Goal: Information Seeking & Learning: Learn about a topic

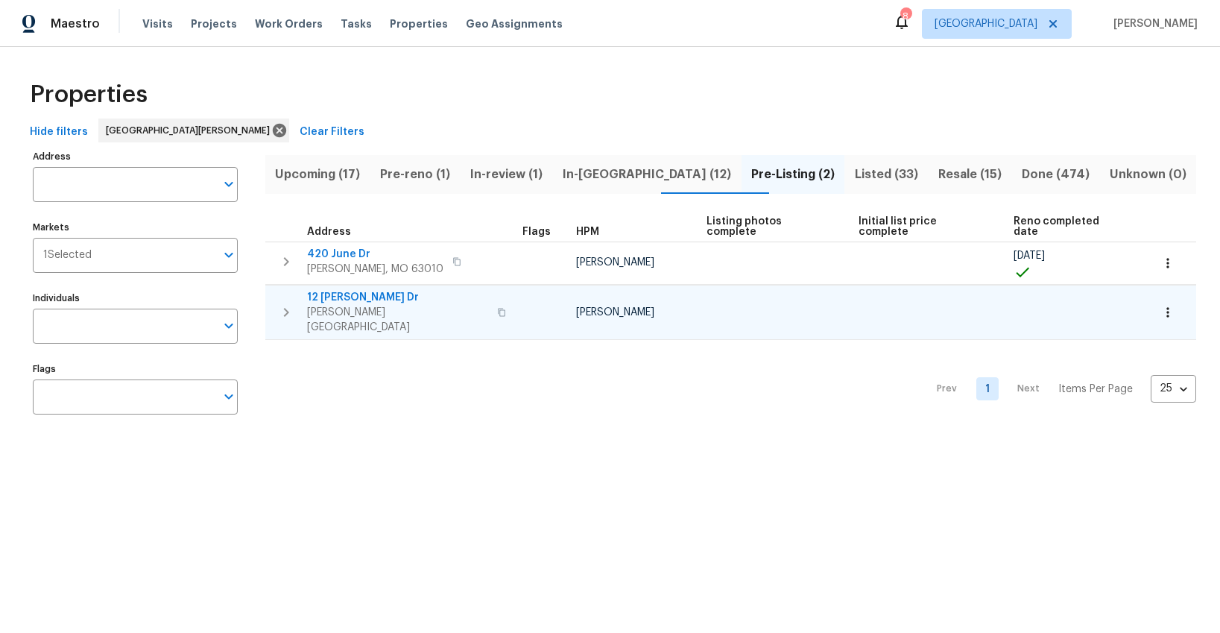
click at [333, 290] on span "12 Wallach Dr" at bounding box center [397, 297] width 181 height 15
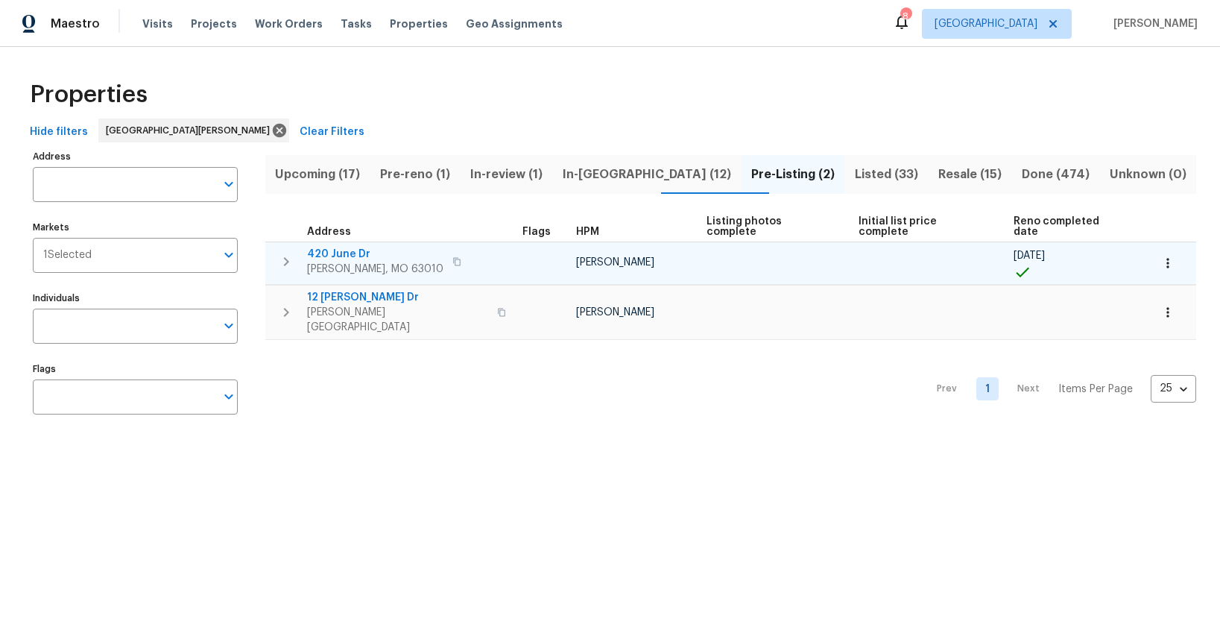
click at [335, 247] on span "420 June Dr" at bounding box center [375, 254] width 136 height 15
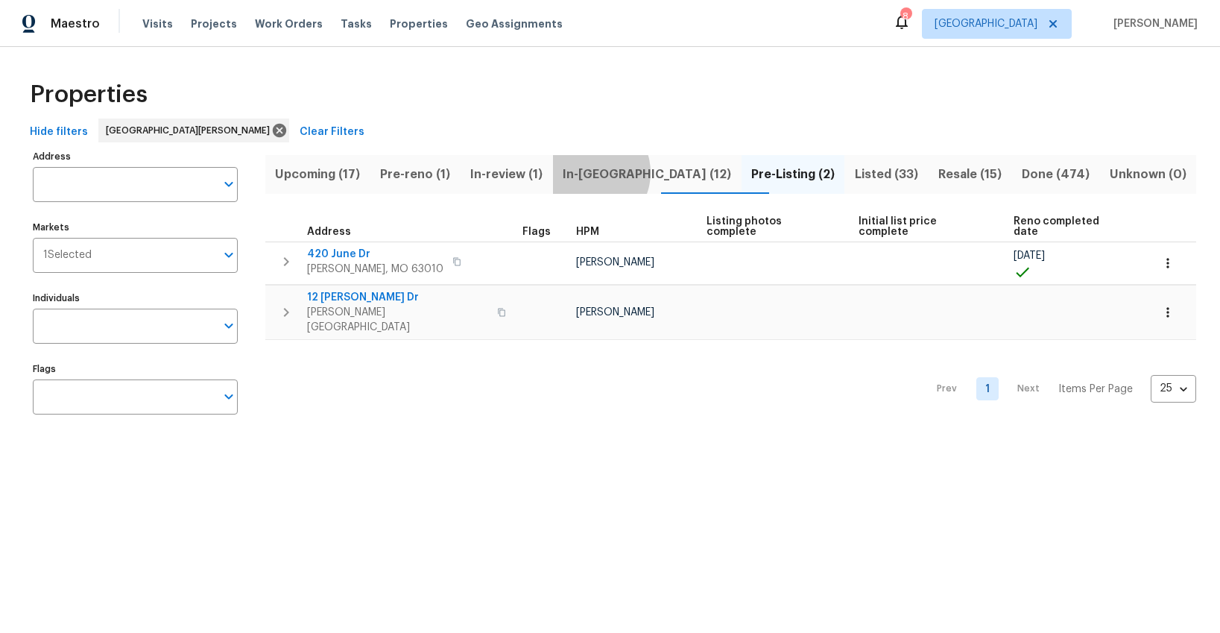
click at [604, 172] on span "In-reno (12)" at bounding box center [647, 174] width 171 height 21
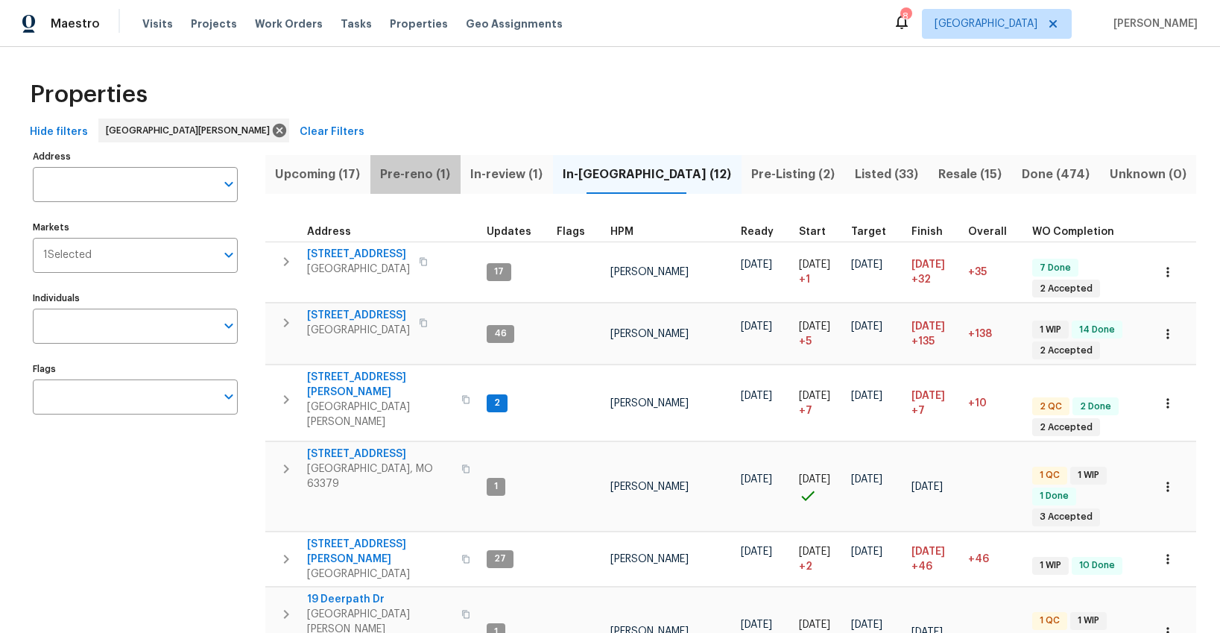
click at [427, 174] on span "Pre-reno (1)" at bounding box center [415, 174] width 72 height 21
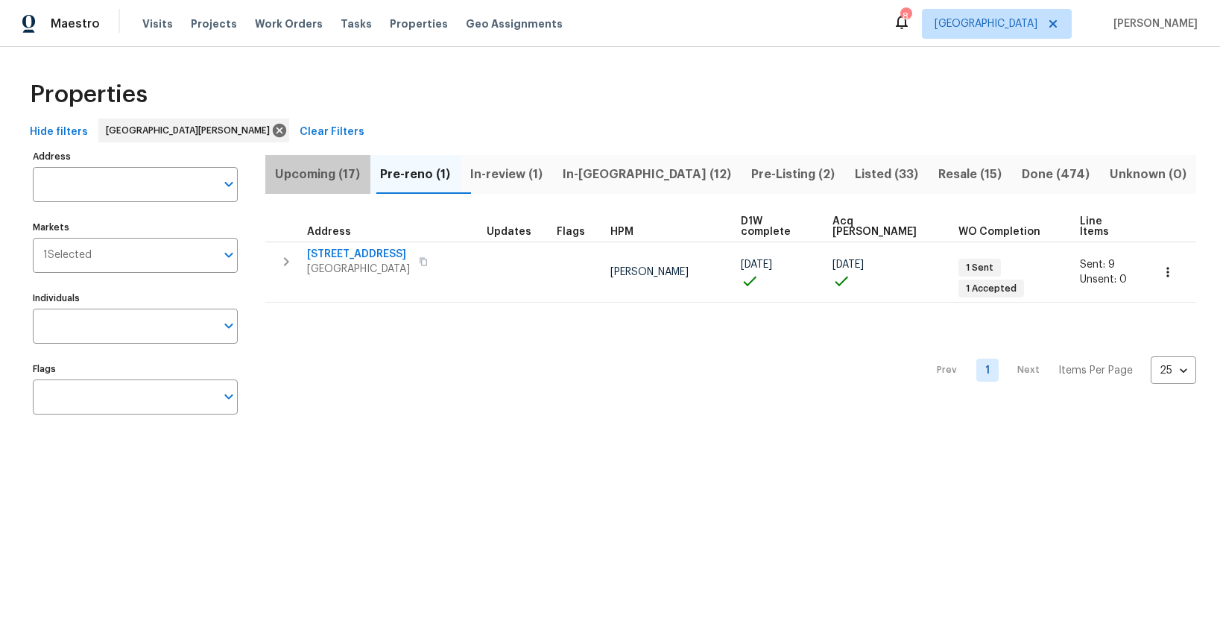
click at [307, 174] on span "Upcoming (17)" at bounding box center [317, 174] width 87 height 21
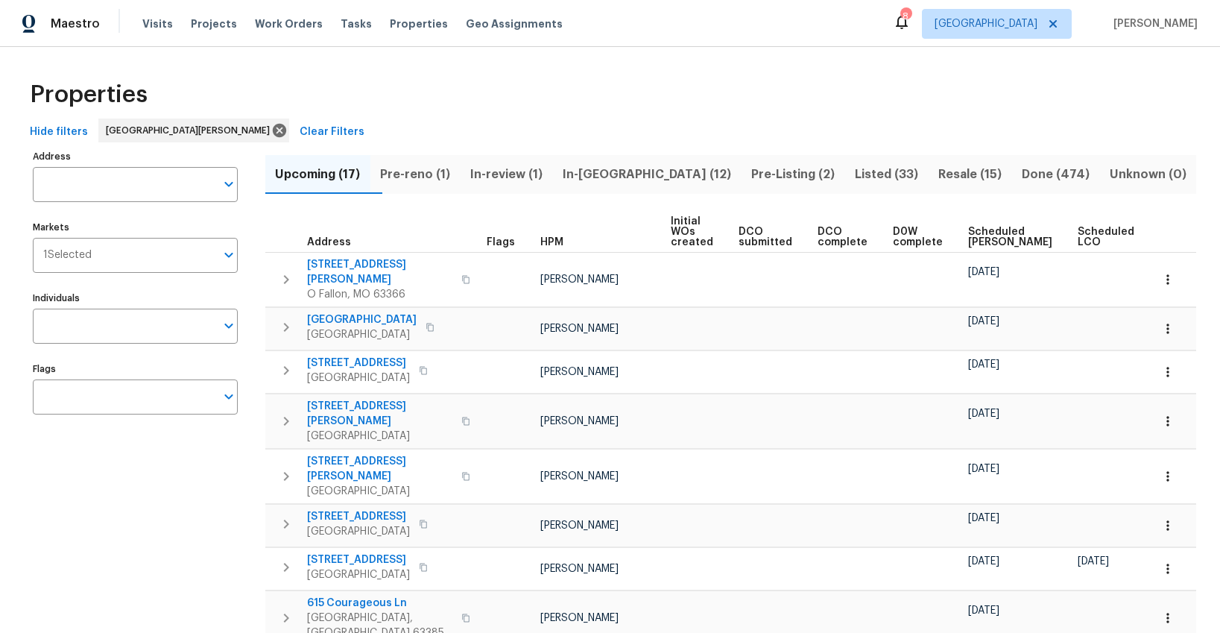
click at [1159, 245] on span "Ready Date" at bounding box center [1175, 236] width 33 height 21
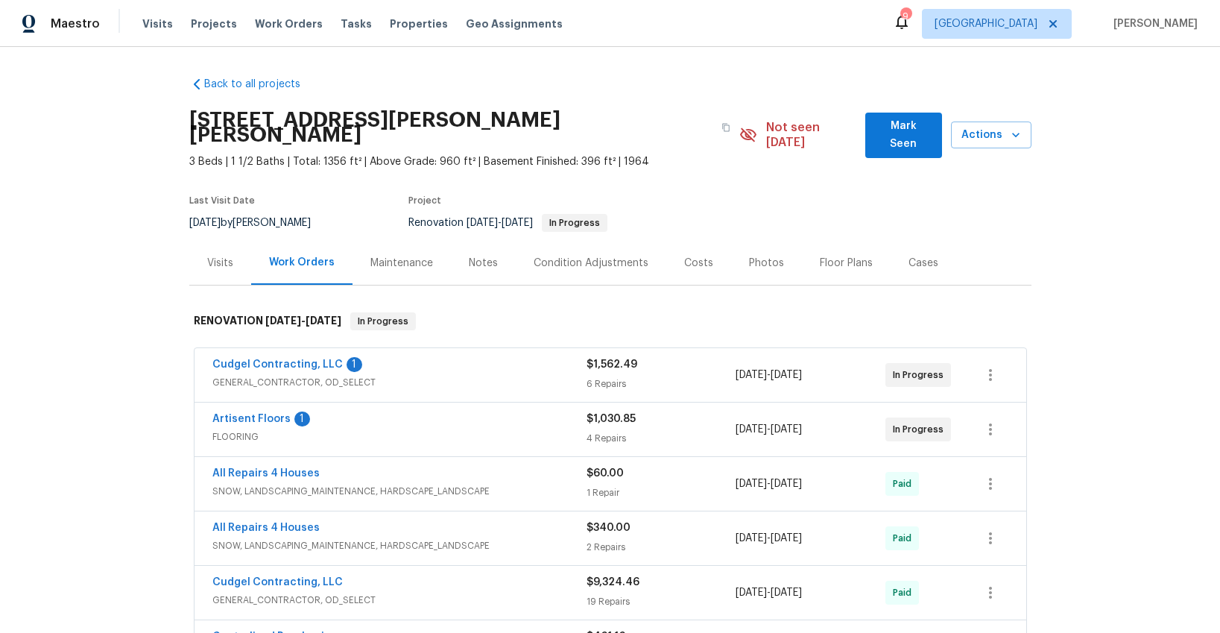
click at [755, 256] on div "Photos" at bounding box center [766, 263] width 35 height 15
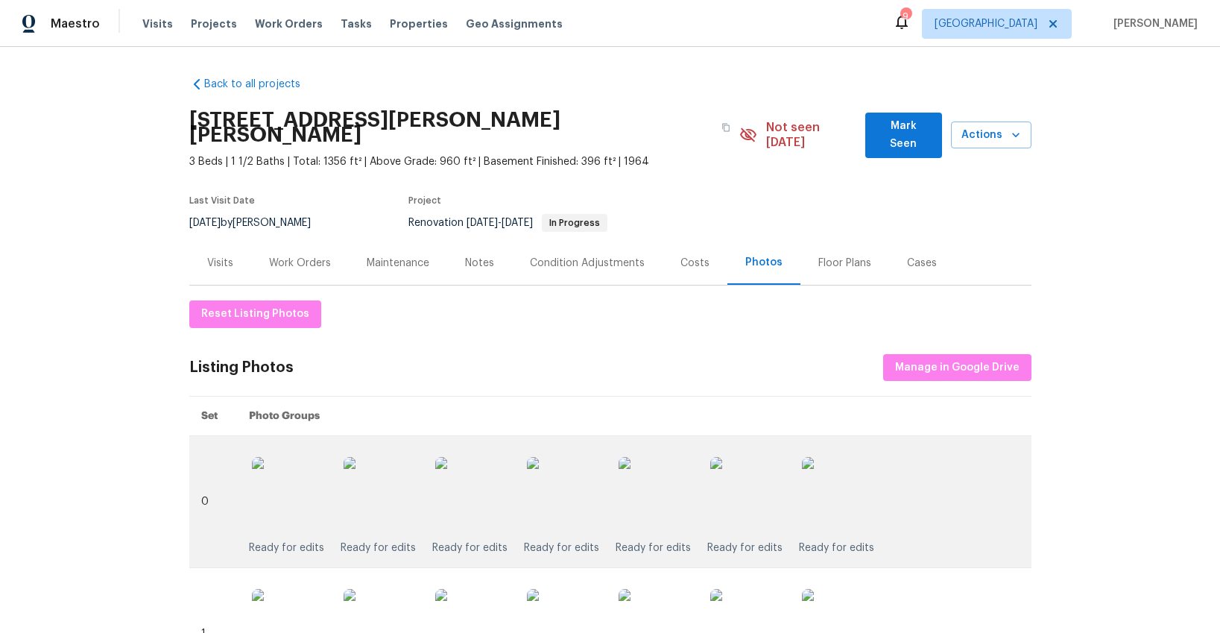
click at [575, 487] on img at bounding box center [564, 494] width 75 height 75
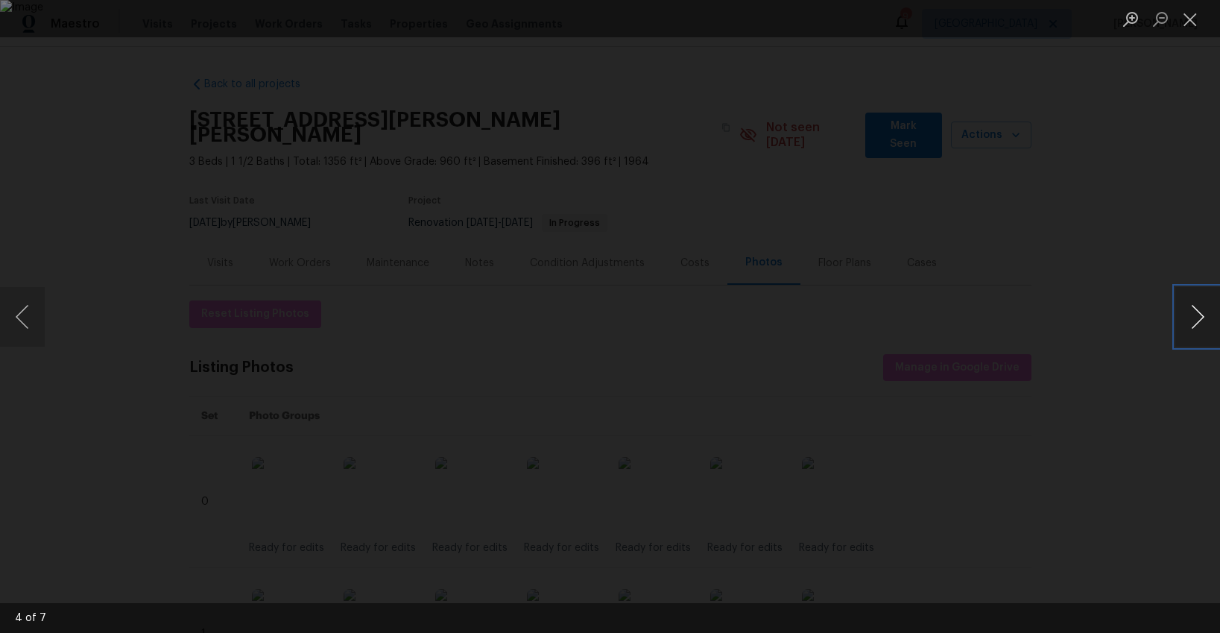
click at [1203, 315] on button "Next image" at bounding box center [1197, 317] width 45 height 60
click at [1193, 19] on button "Close lightbox" at bounding box center [1190, 19] width 30 height 26
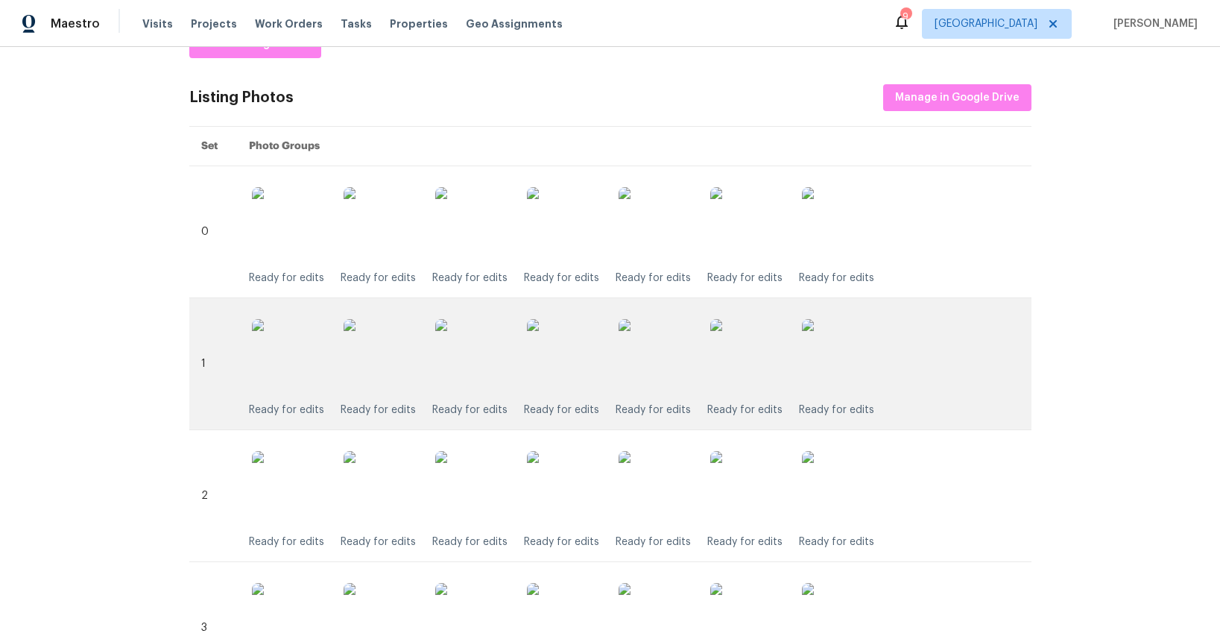
scroll to position [277, 0]
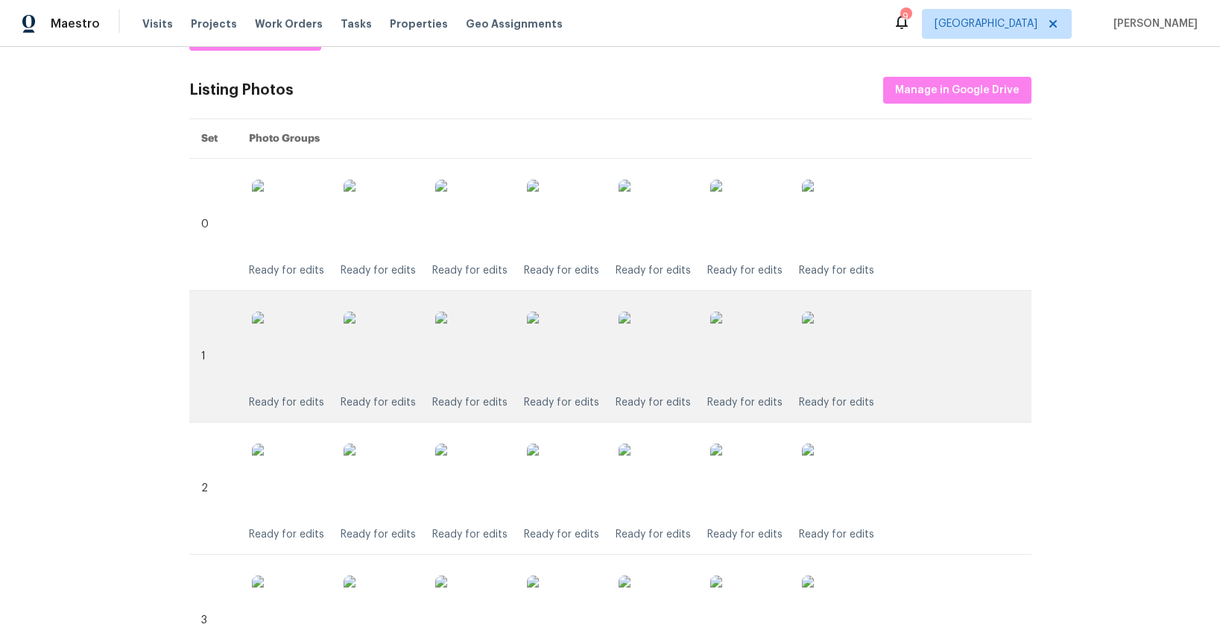
click at [580, 338] on img at bounding box center [564, 348] width 75 height 75
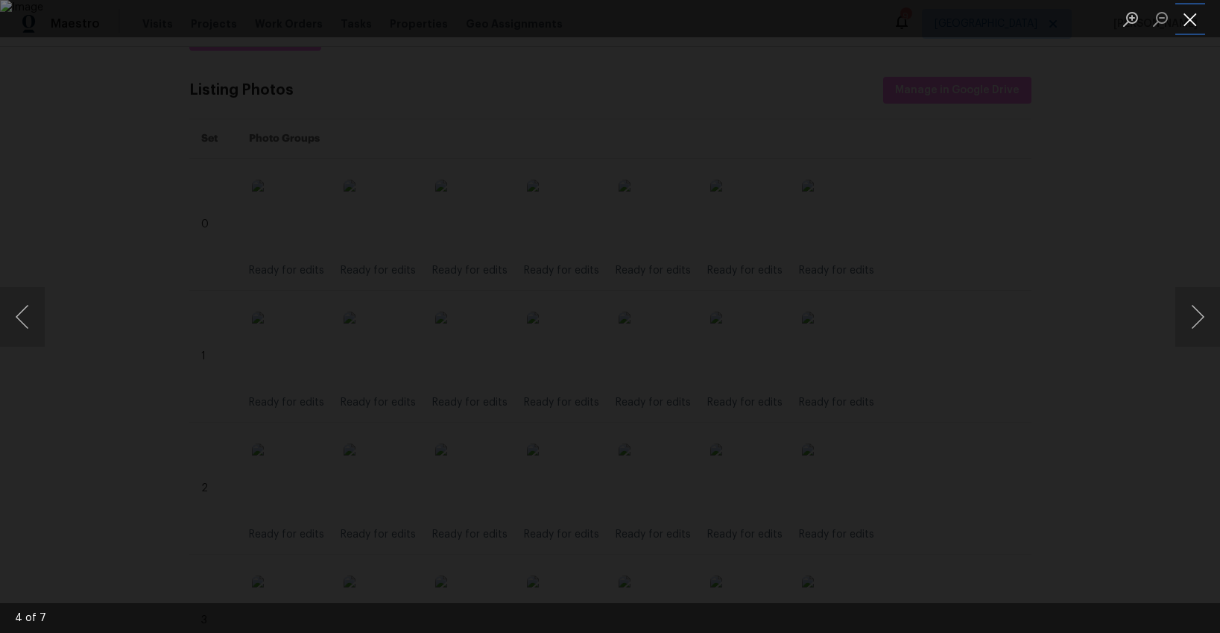
click at [1195, 16] on button "Close lightbox" at bounding box center [1190, 19] width 30 height 26
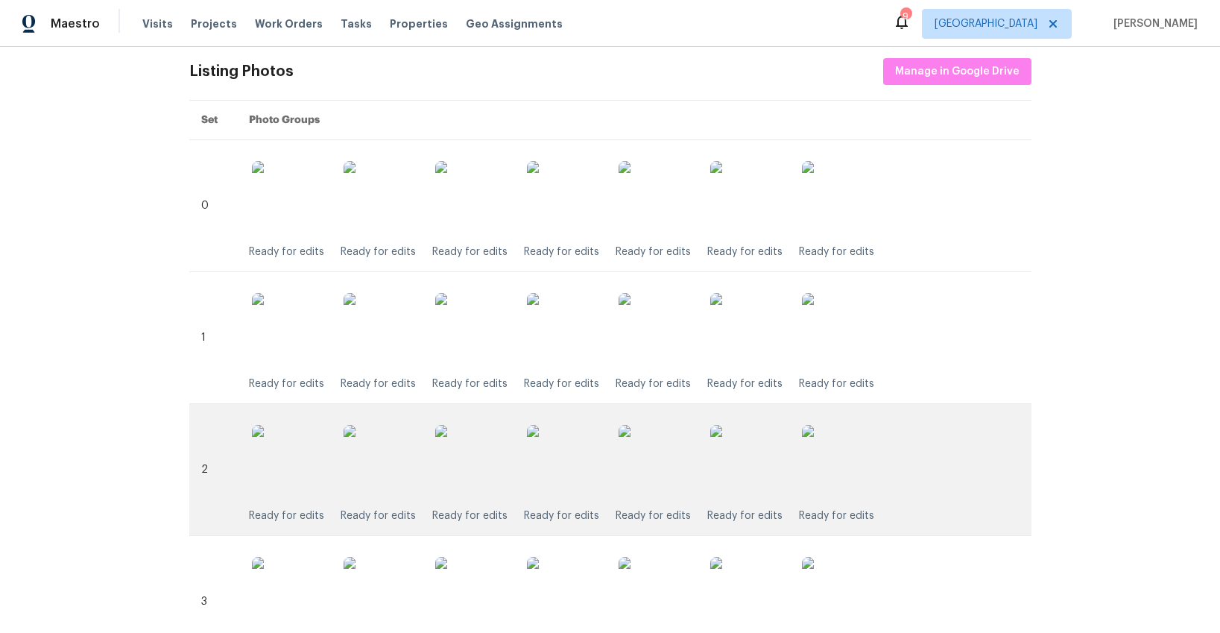
click at [581, 461] on img at bounding box center [564, 462] width 75 height 75
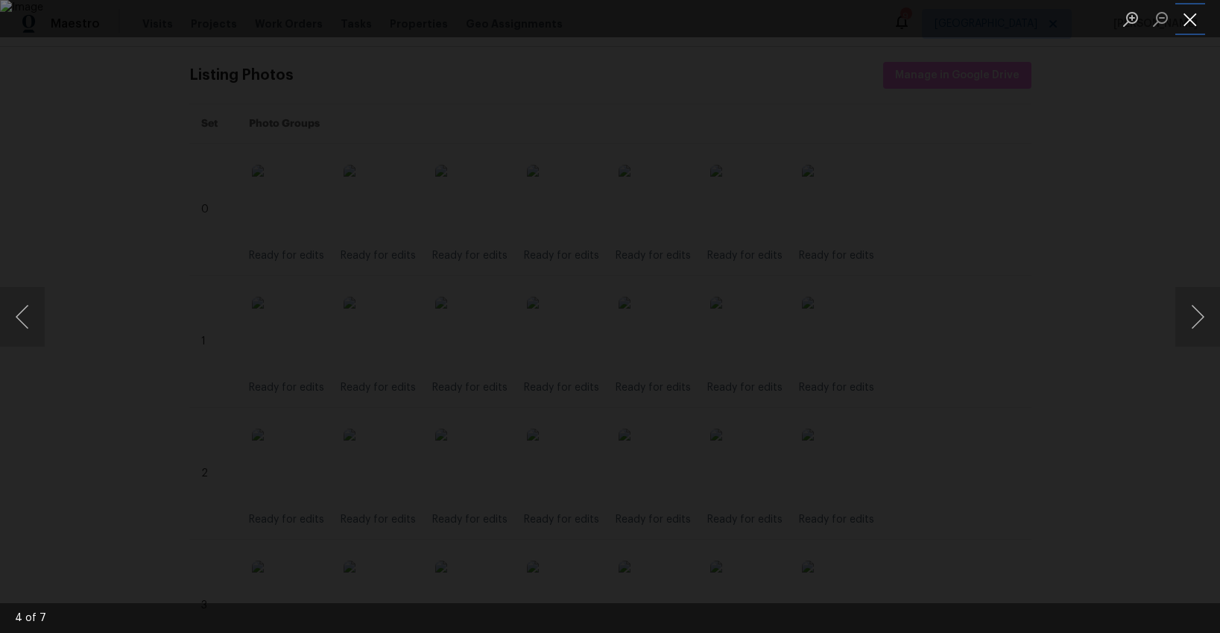
click at [1187, 16] on button "Close lightbox" at bounding box center [1190, 19] width 30 height 26
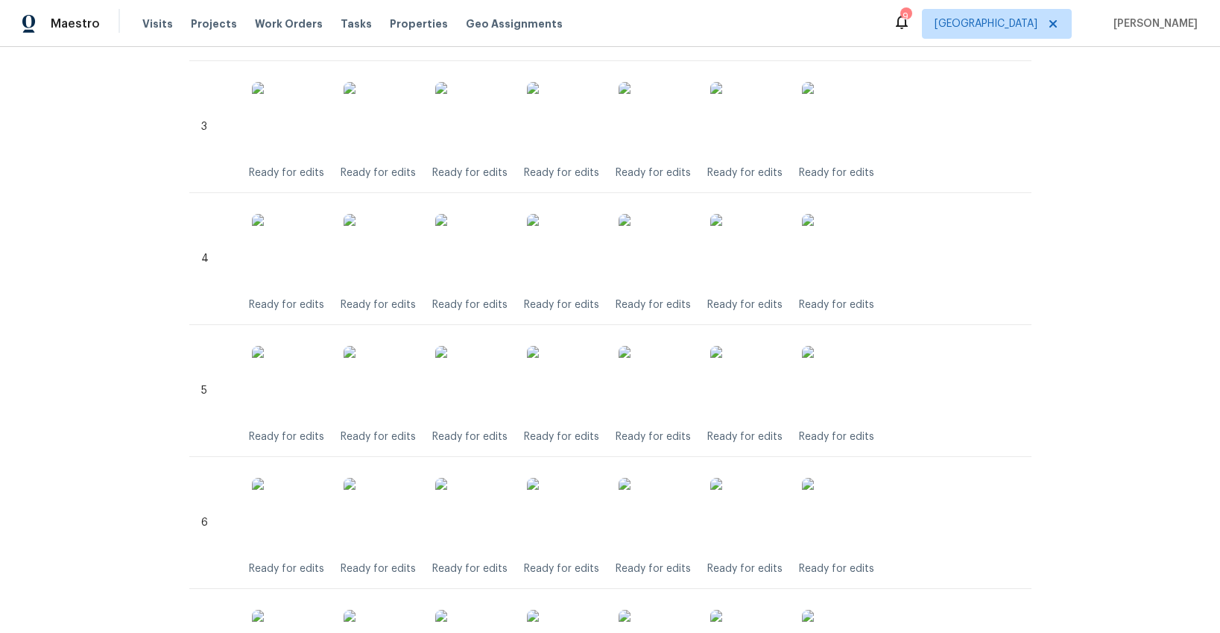
scroll to position [979, 0]
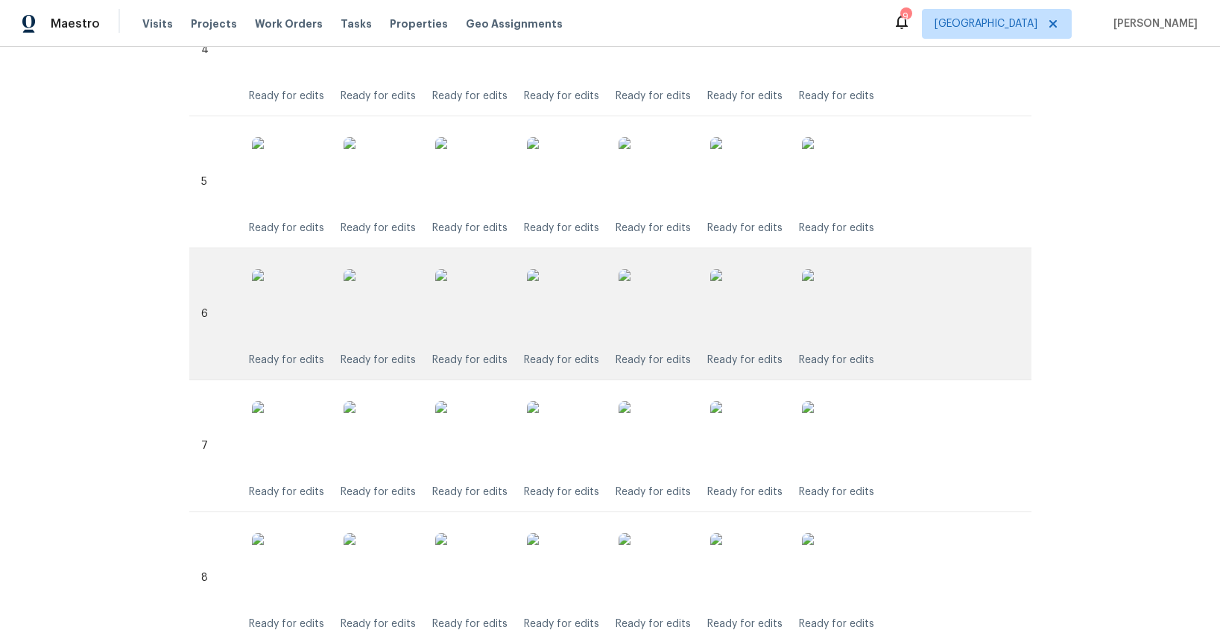
click at [570, 311] on img at bounding box center [564, 306] width 75 height 75
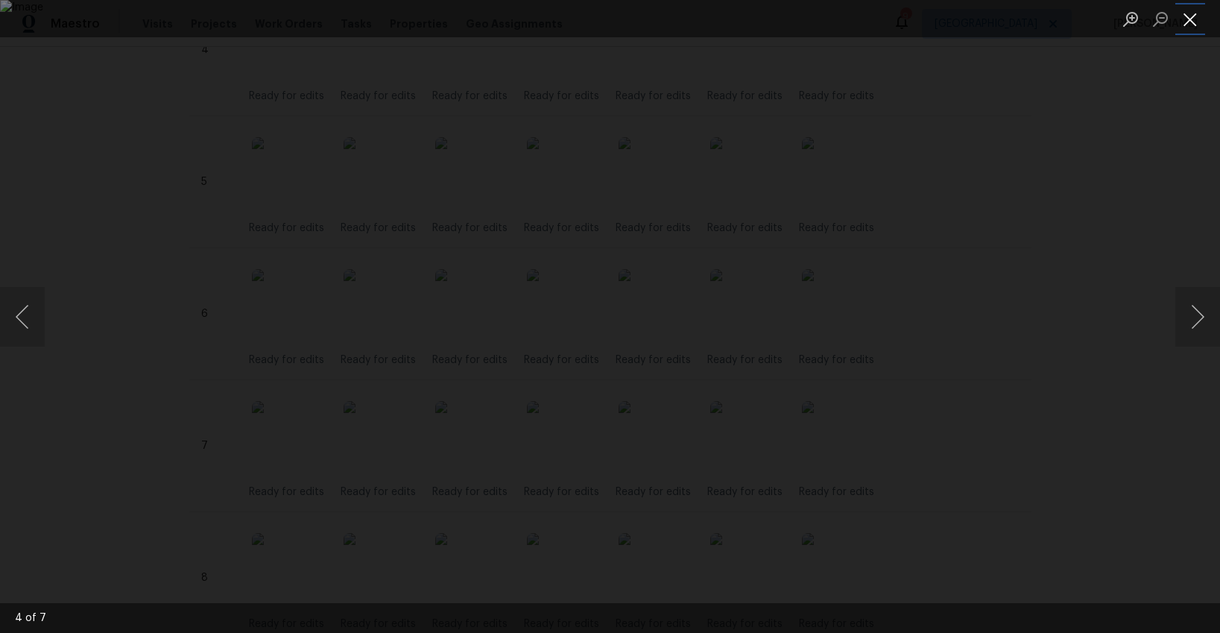
click at [1188, 19] on button "Close lightbox" at bounding box center [1190, 19] width 30 height 26
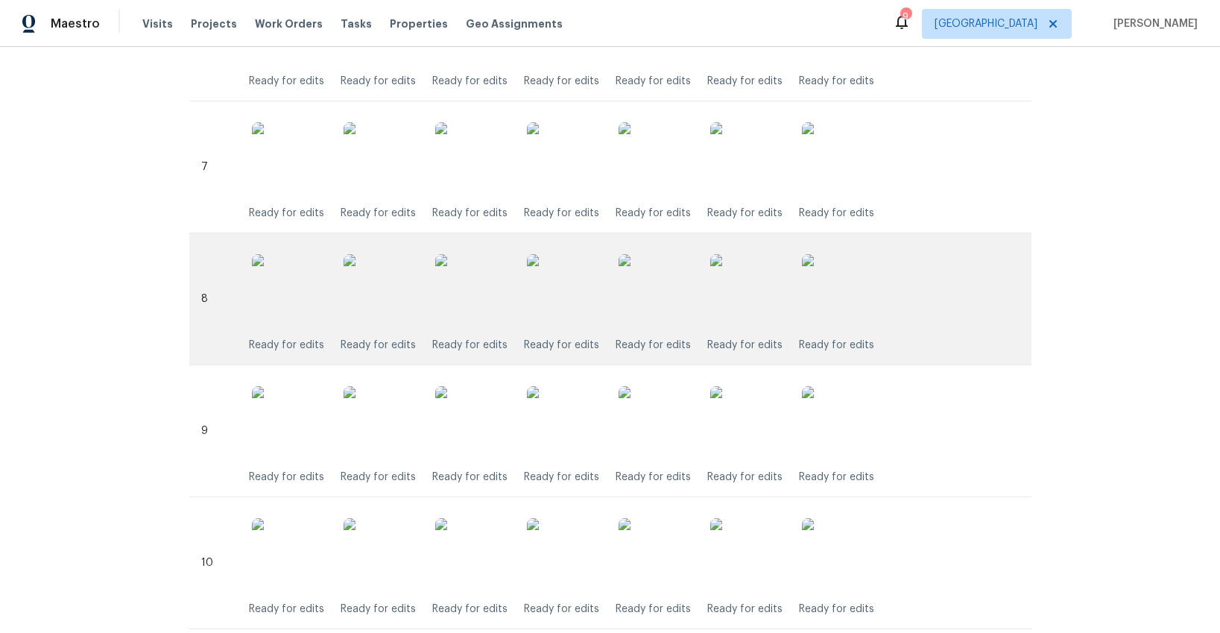
scroll to position [1287, 0]
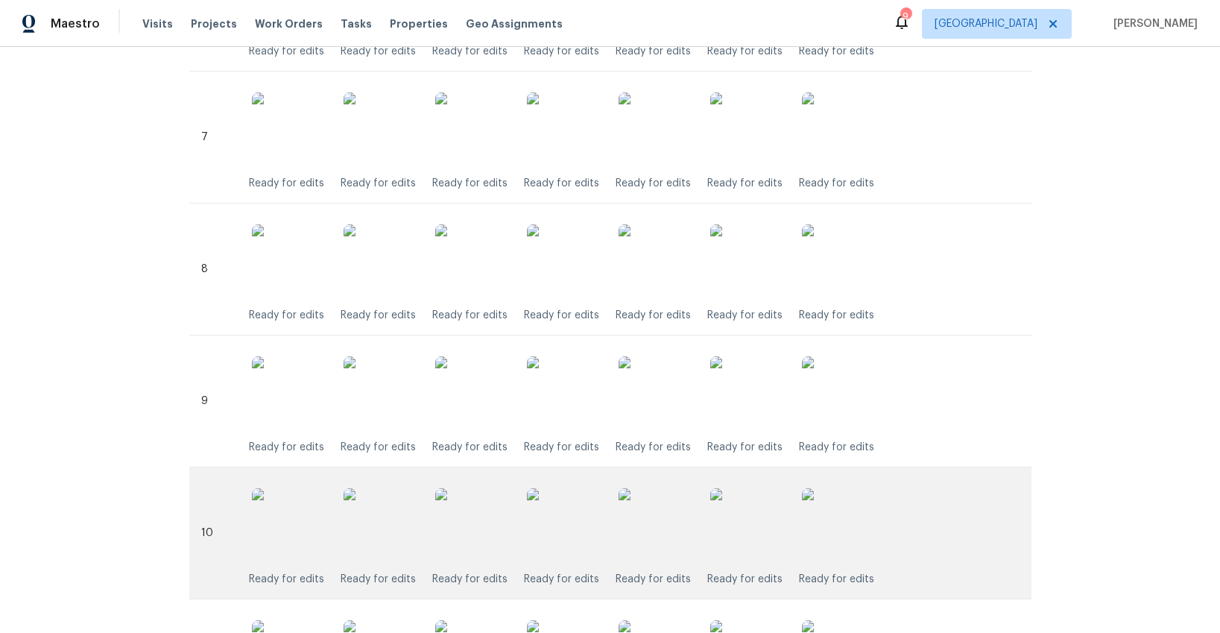
click at [549, 507] on img at bounding box center [564, 525] width 75 height 75
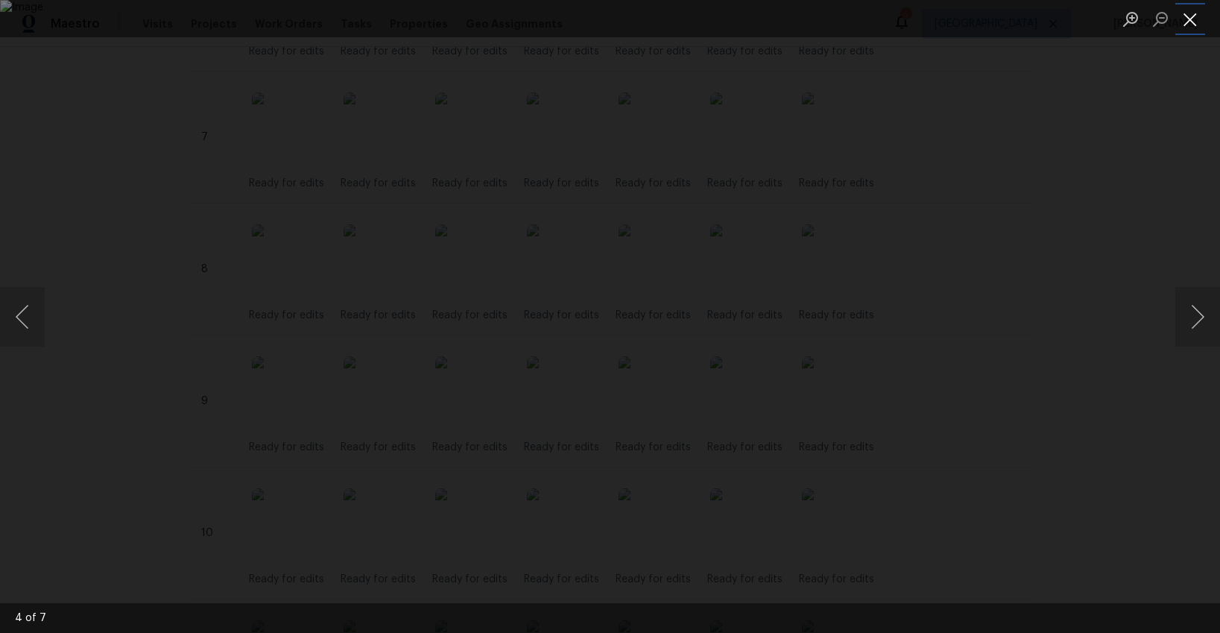
click at [1197, 21] on button "Close lightbox" at bounding box center [1190, 19] width 30 height 26
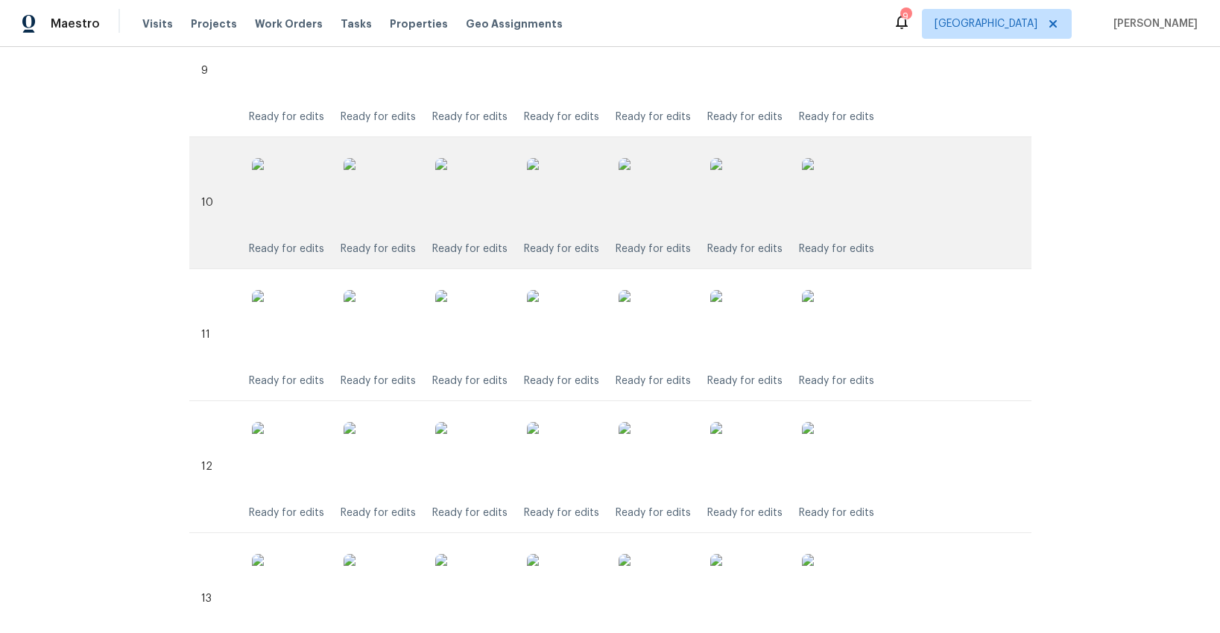
scroll to position [1694, 0]
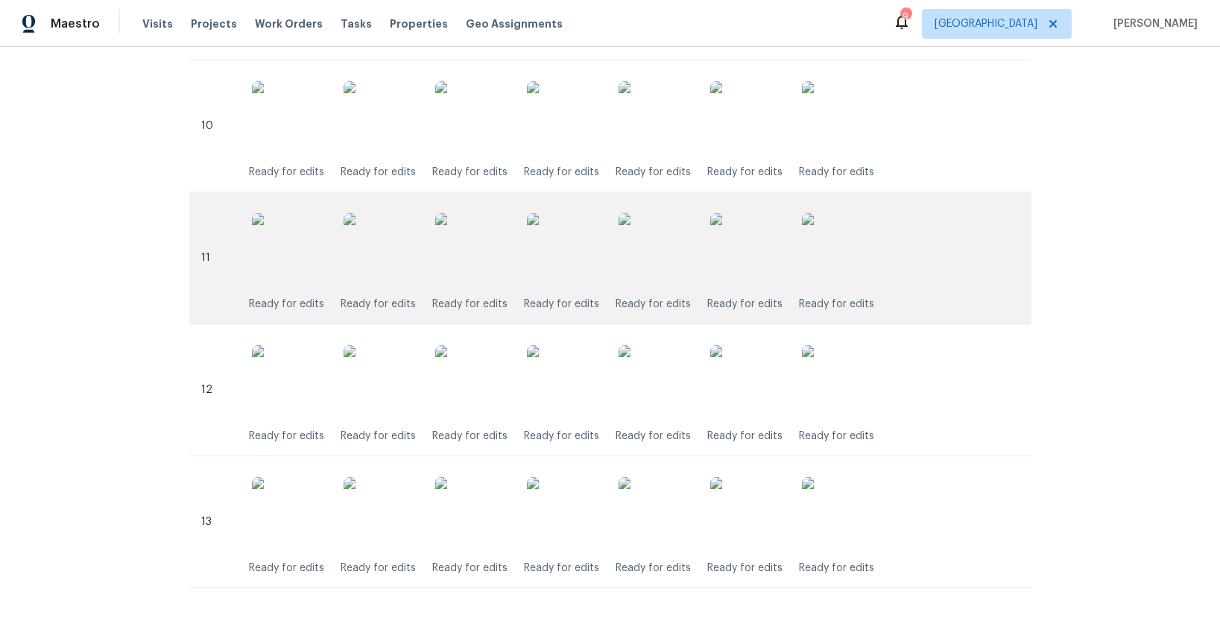
click at [565, 256] on img at bounding box center [564, 250] width 75 height 75
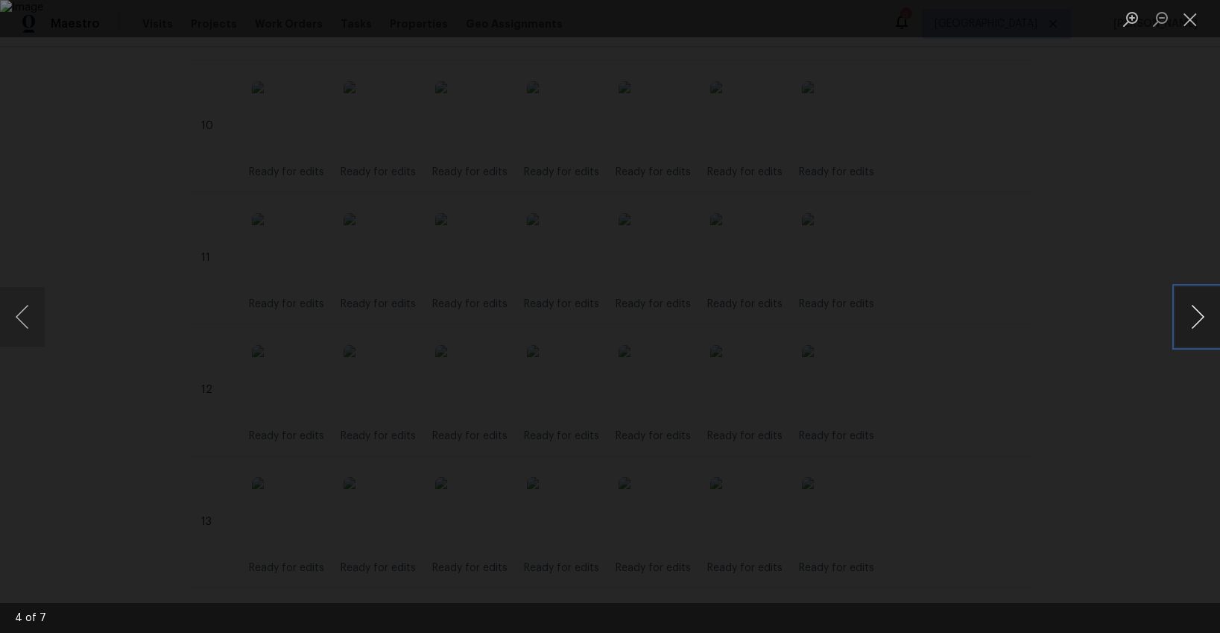
click at [1196, 321] on button "Next image" at bounding box center [1197, 317] width 45 height 60
click at [1191, 18] on button "Close lightbox" at bounding box center [1190, 19] width 30 height 26
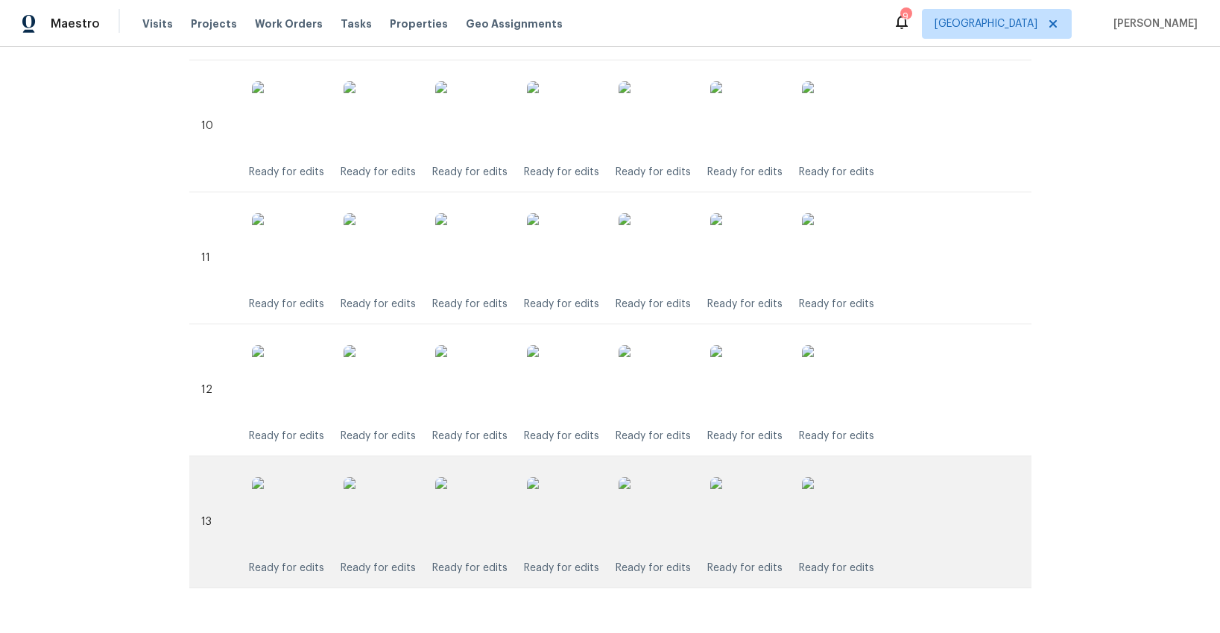
click at [577, 510] on img at bounding box center [564, 514] width 75 height 75
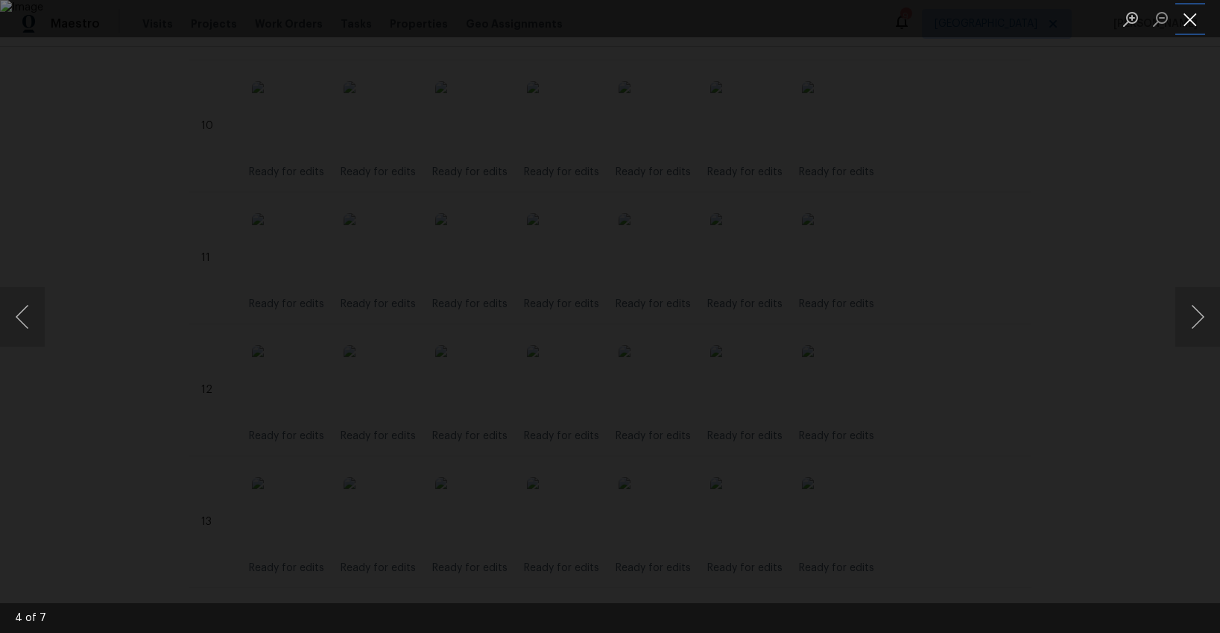
click at [1195, 16] on button "Close lightbox" at bounding box center [1190, 19] width 30 height 26
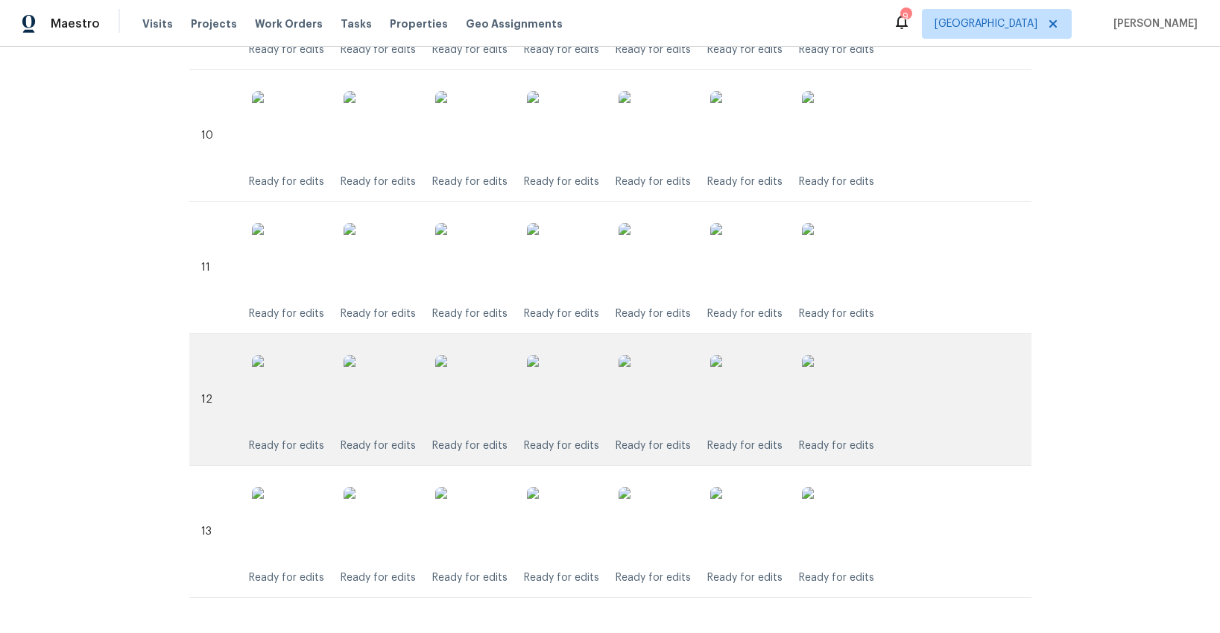
scroll to position [1682, 0]
click at [560, 393] on img at bounding box center [564, 395] width 75 height 75
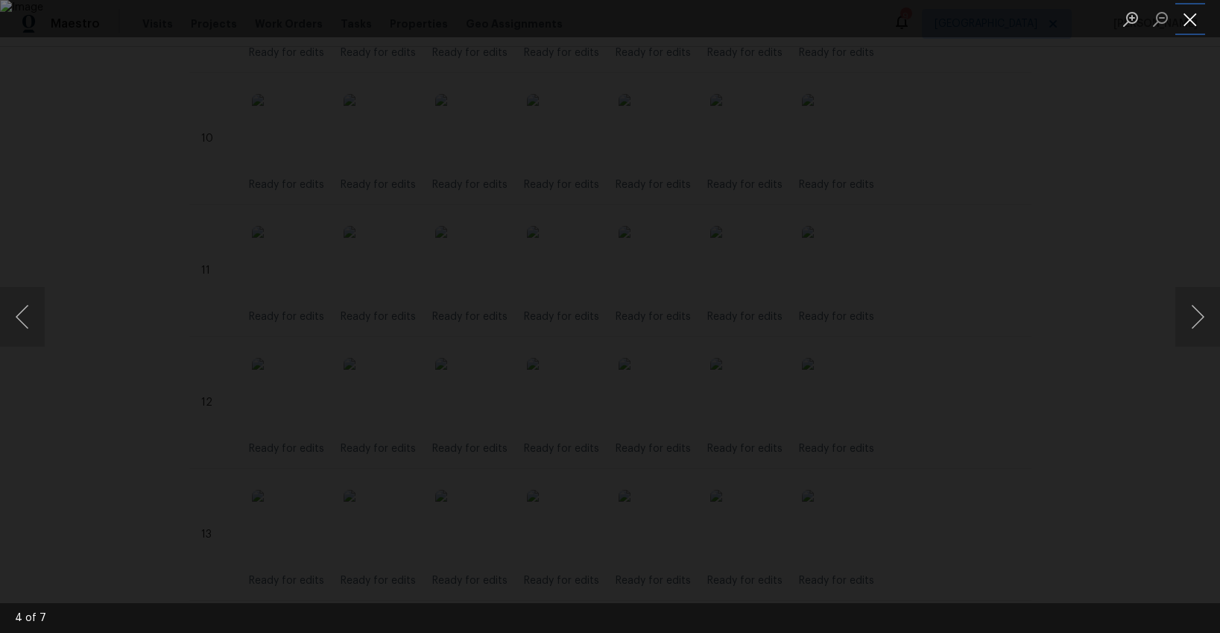
click at [1191, 16] on button "Close lightbox" at bounding box center [1190, 19] width 30 height 26
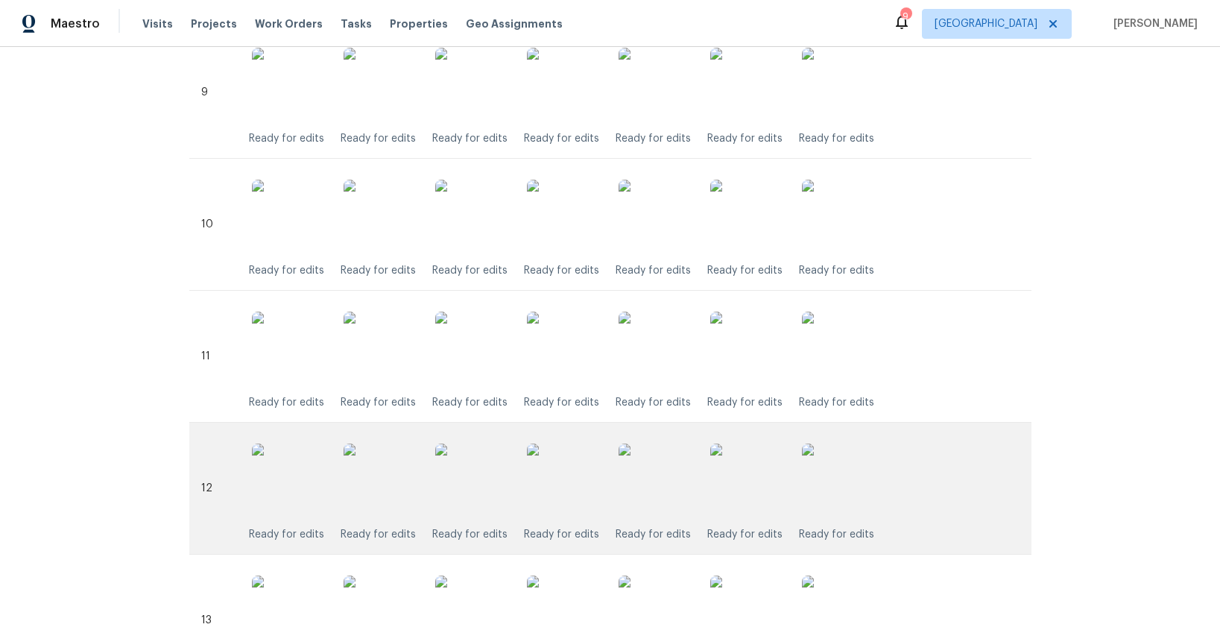
scroll to position [1724, 0]
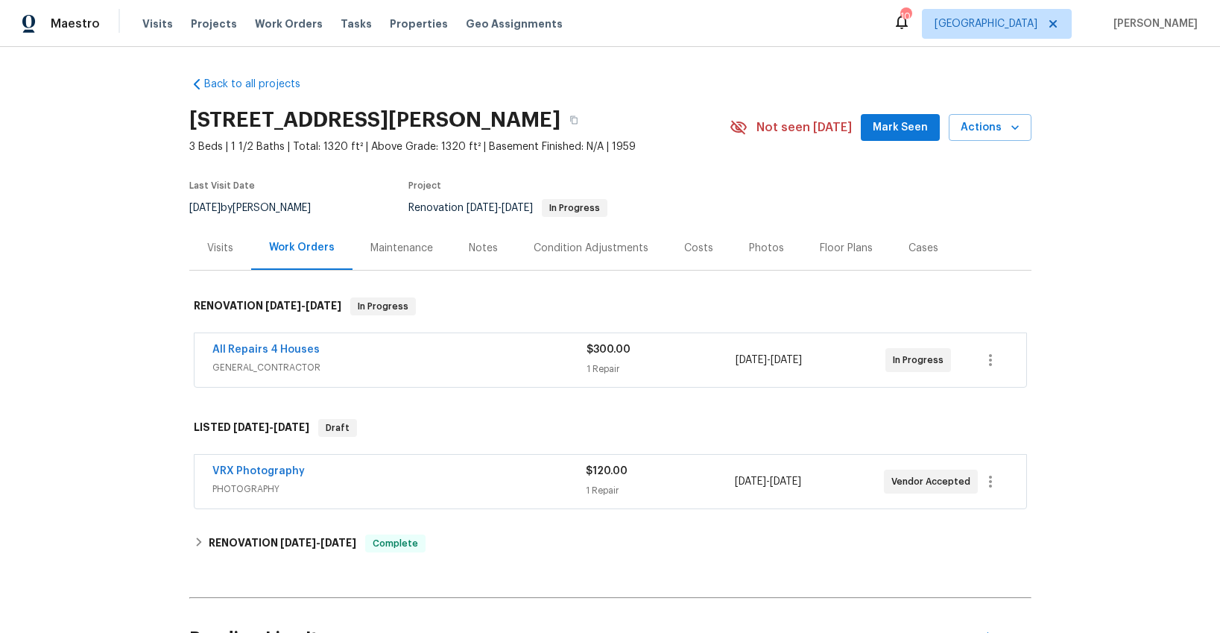
click at [761, 241] on div "Photos" at bounding box center [766, 248] width 35 height 15
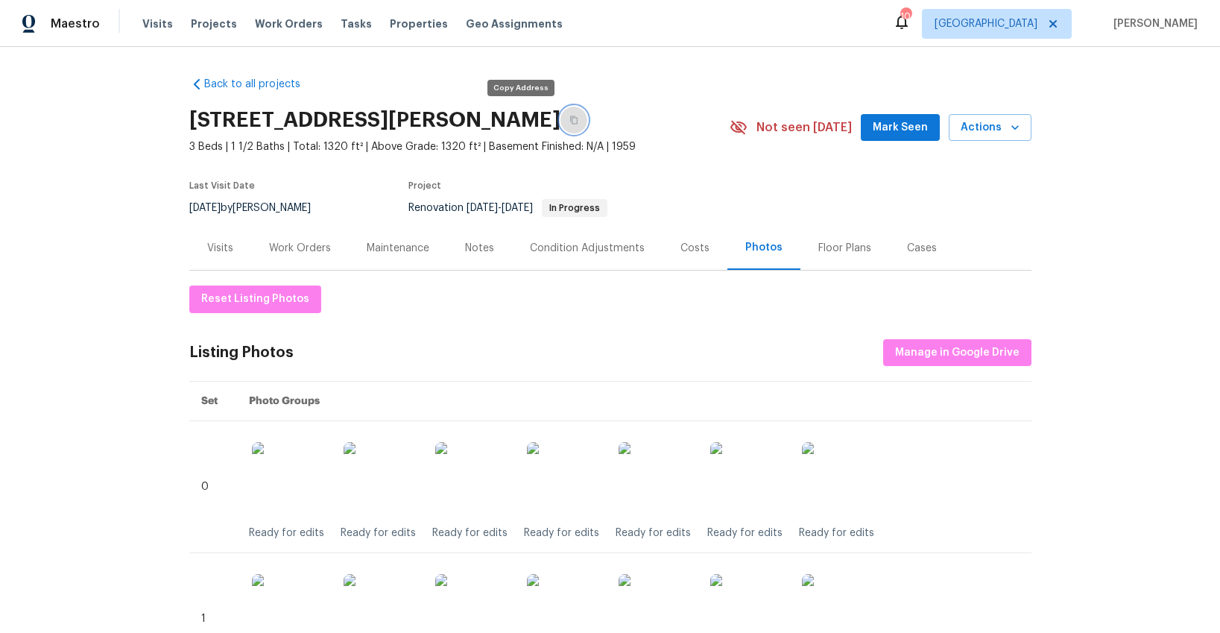
click at [569, 120] on icon "button" at bounding box center [573, 119] width 9 height 9
click at [227, 247] on div "Visits" at bounding box center [220, 248] width 26 height 15
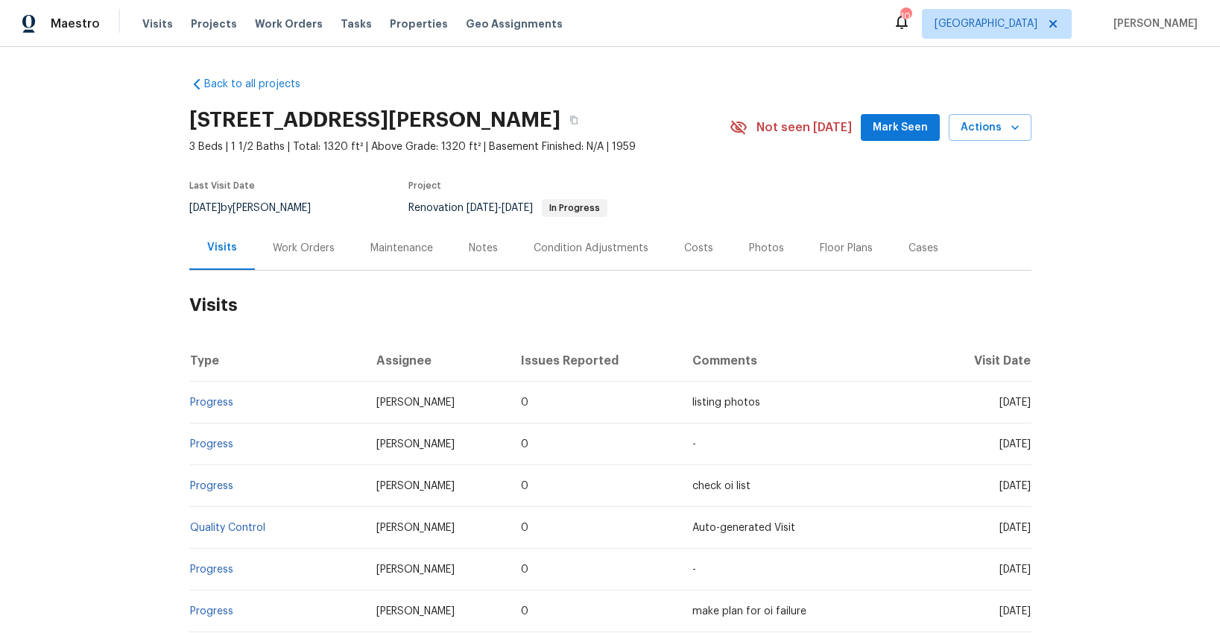
click at [481, 246] on div "Notes" at bounding box center [483, 248] width 29 height 15
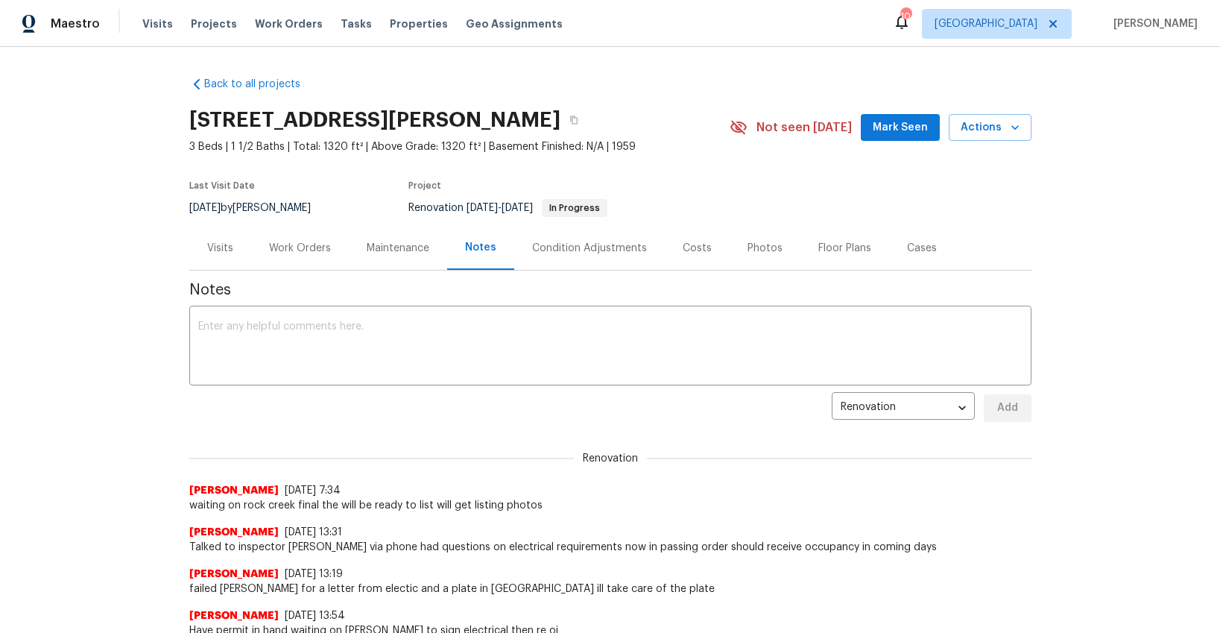
click at [907, 131] on span "Mark Seen" at bounding box center [899, 127] width 55 height 19
